Goal: Navigation & Orientation: Find specific page/section

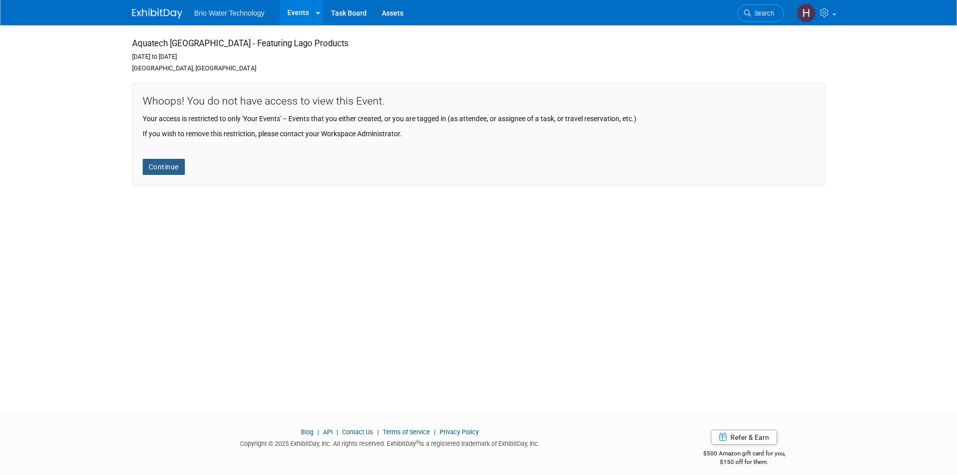
click at [166, 167] on link "Continue" at bounding box center [164, 167] width 42 height 16
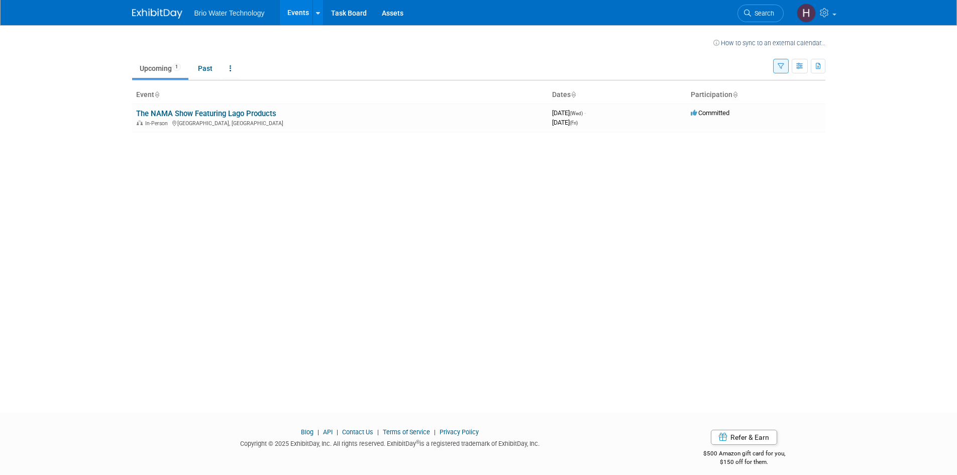
click at [296, 16] on link "Events" at bounding box center [298, 12] width 37 height 25
click at [321, 14] on link at bounding box center [317, 12] width 11 height 25
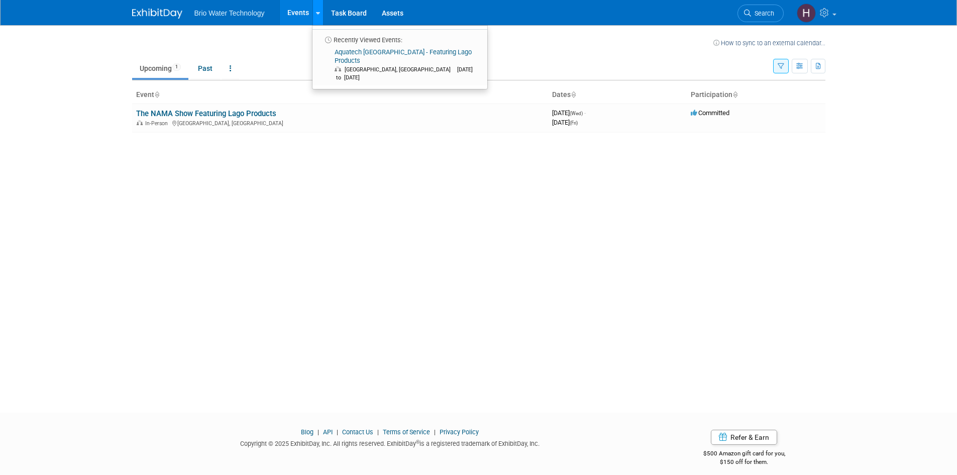
click at [321, 14] on link at bounding box center [317, 12] width 11 height 25
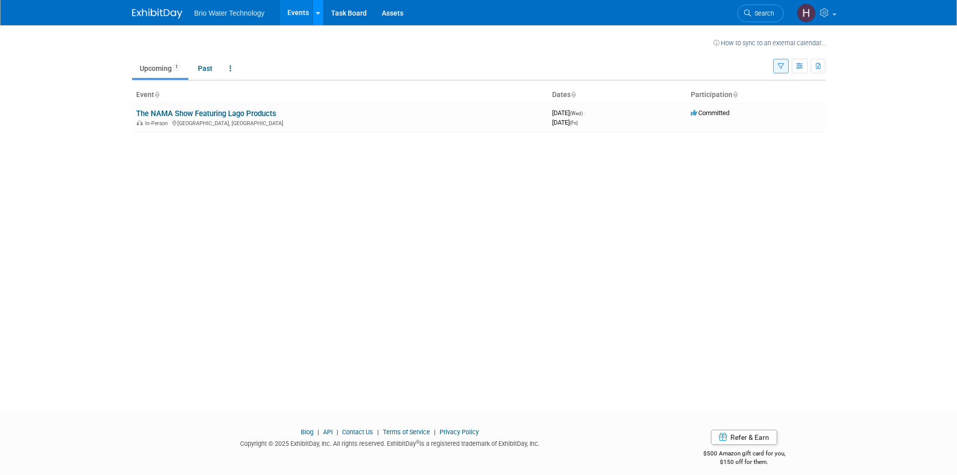
click at [321, 14] on link at bounding box center [317, 12] width 11 height 25
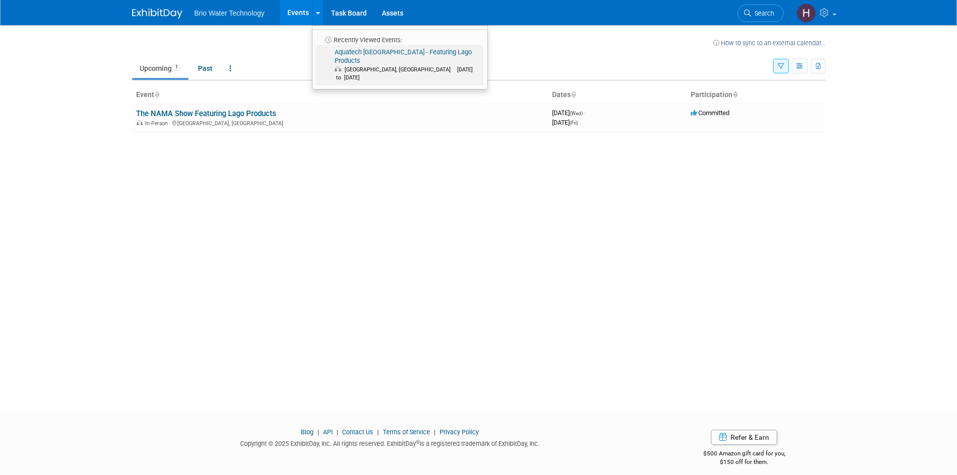
click at [359, 65] on span "Ciudad de México, Mexico Sep 2, 2025 to Sep 4, 2025" at bounding box center [407, 73] width 145 height 16
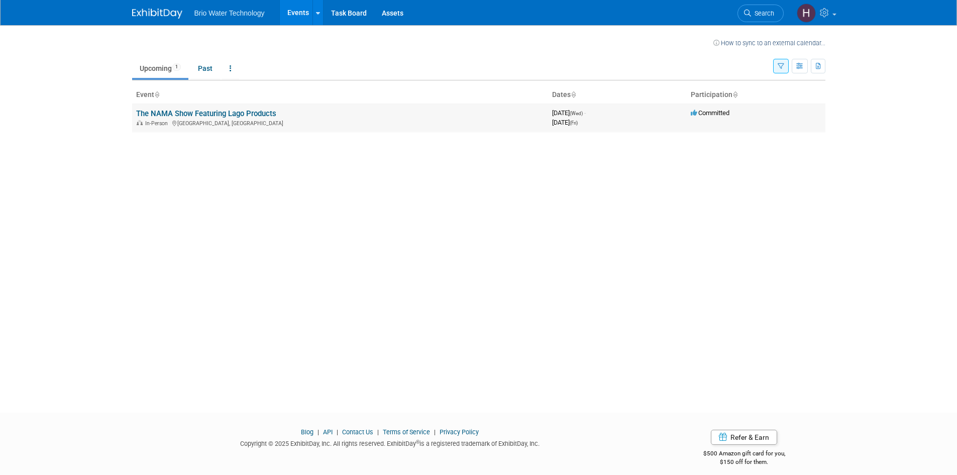
click at [190, 119] on div "In-Person Los Angeles, CA" at bounding box center [340, 123] width 408 height 8
click at [188, 114] on link "The NAMA Show Featuring Lago Products" at bounding box center [206, 113] width 140 height 9
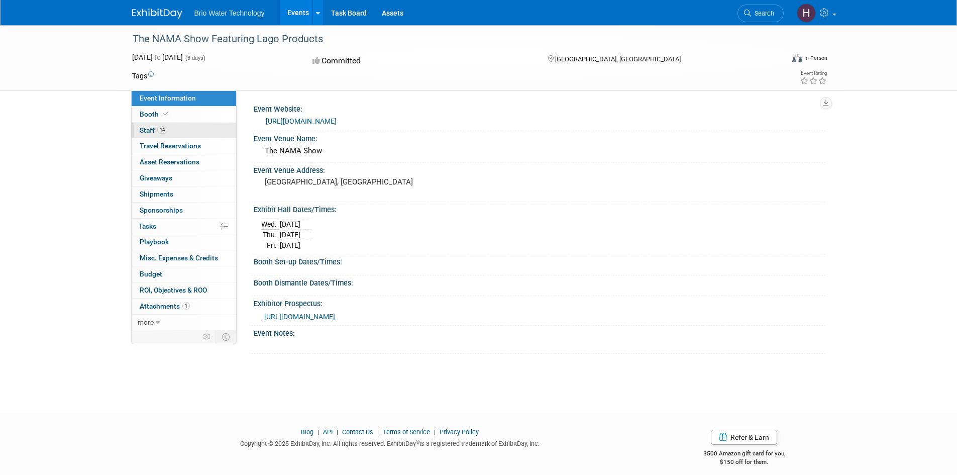
click at [160, 129] on span "14" at bounding box center [162, 130] width 10 height 8
